Goal: Find specific page/section: Find specific page/section

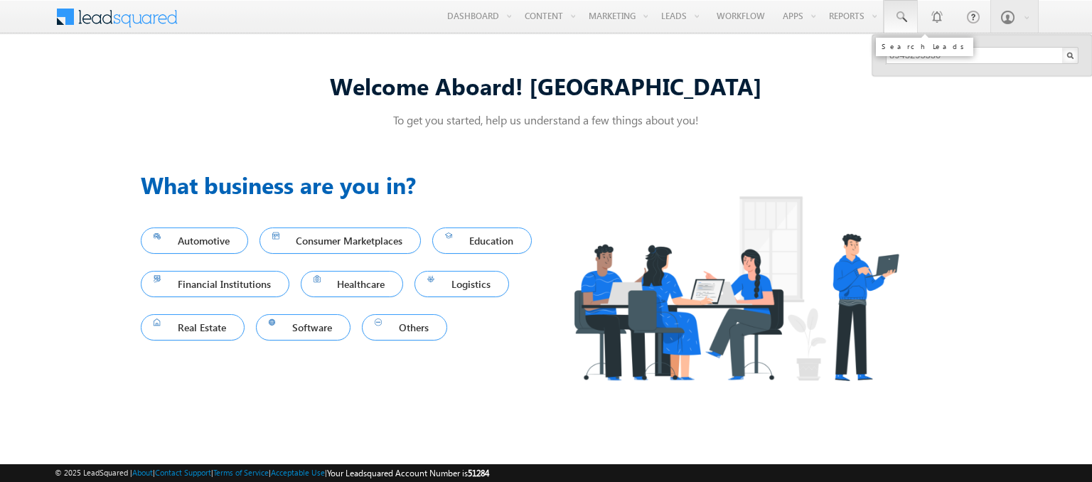
type input "8943295330"
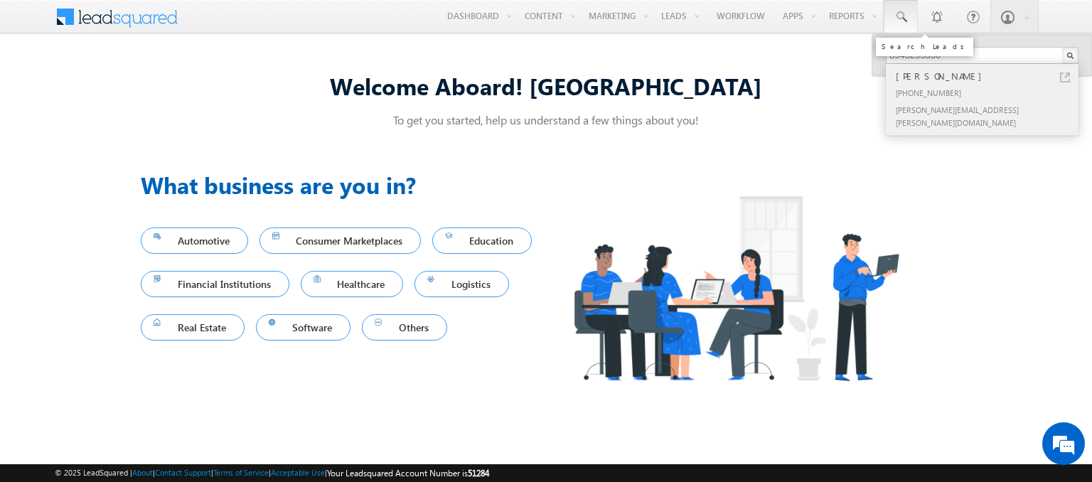
click at [989, 75] on div "[PERSON_NAME]" at bounding box center [988, 76] width 191 height 16
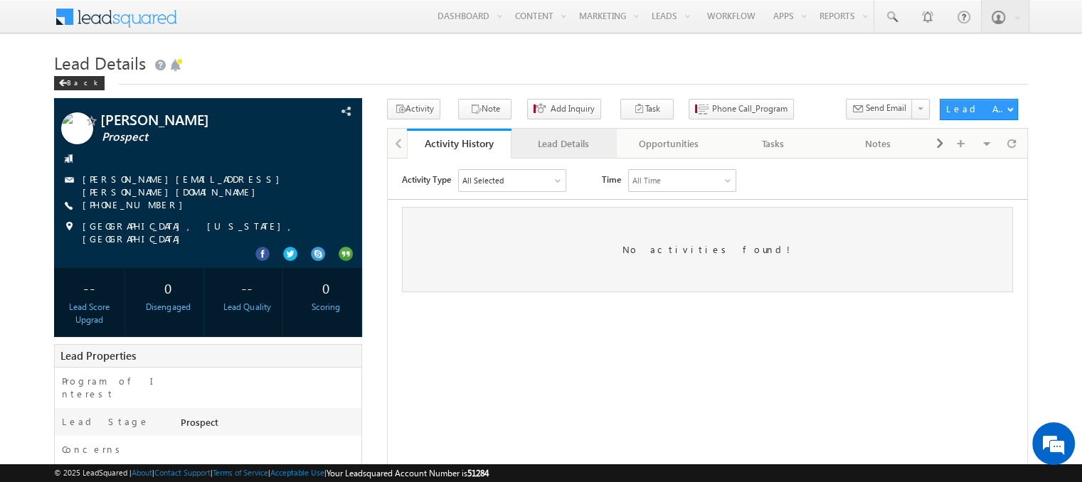
click at [563, 144] on div "Lead Details" at bounding box center [563, 143] width 80 height 17
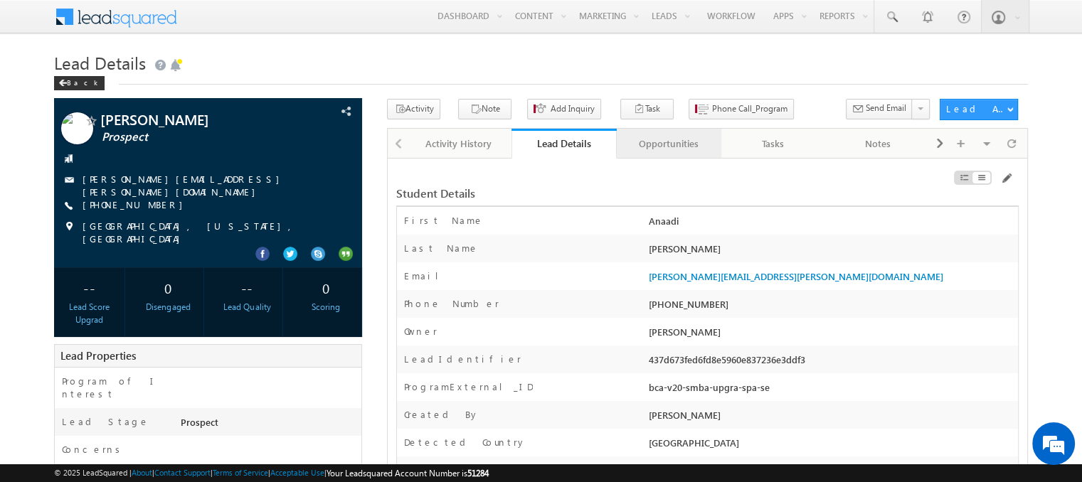
click at [668, 144] on div "Opportunities" at bounding box center [668, 143] width 80 height 17
